Goal: Task Accomplishment & Management: Manage account settings

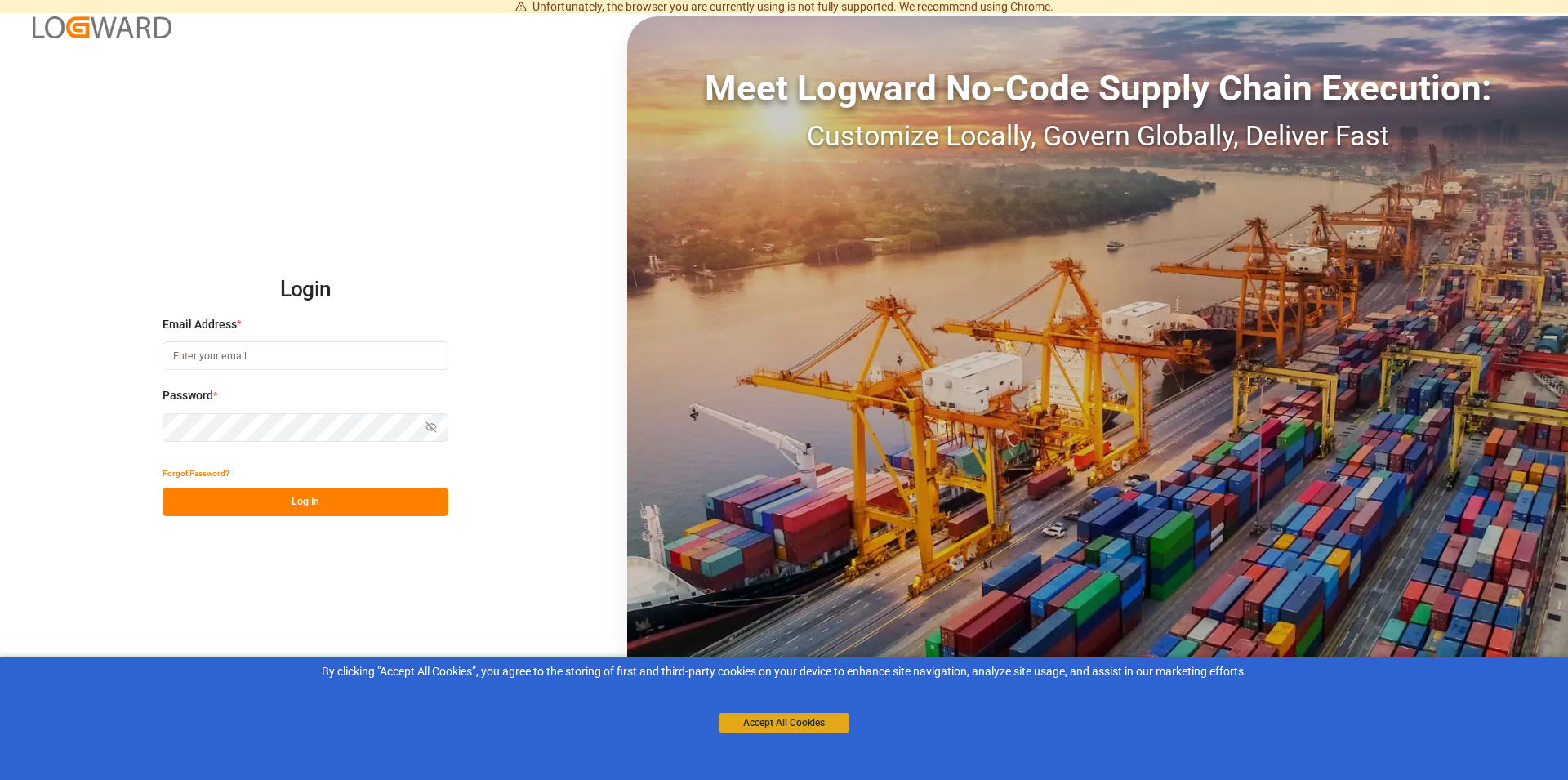
click at [775, 718] on button "Accept All Cookies" at bounding box center [783, 723] width 130 height 20
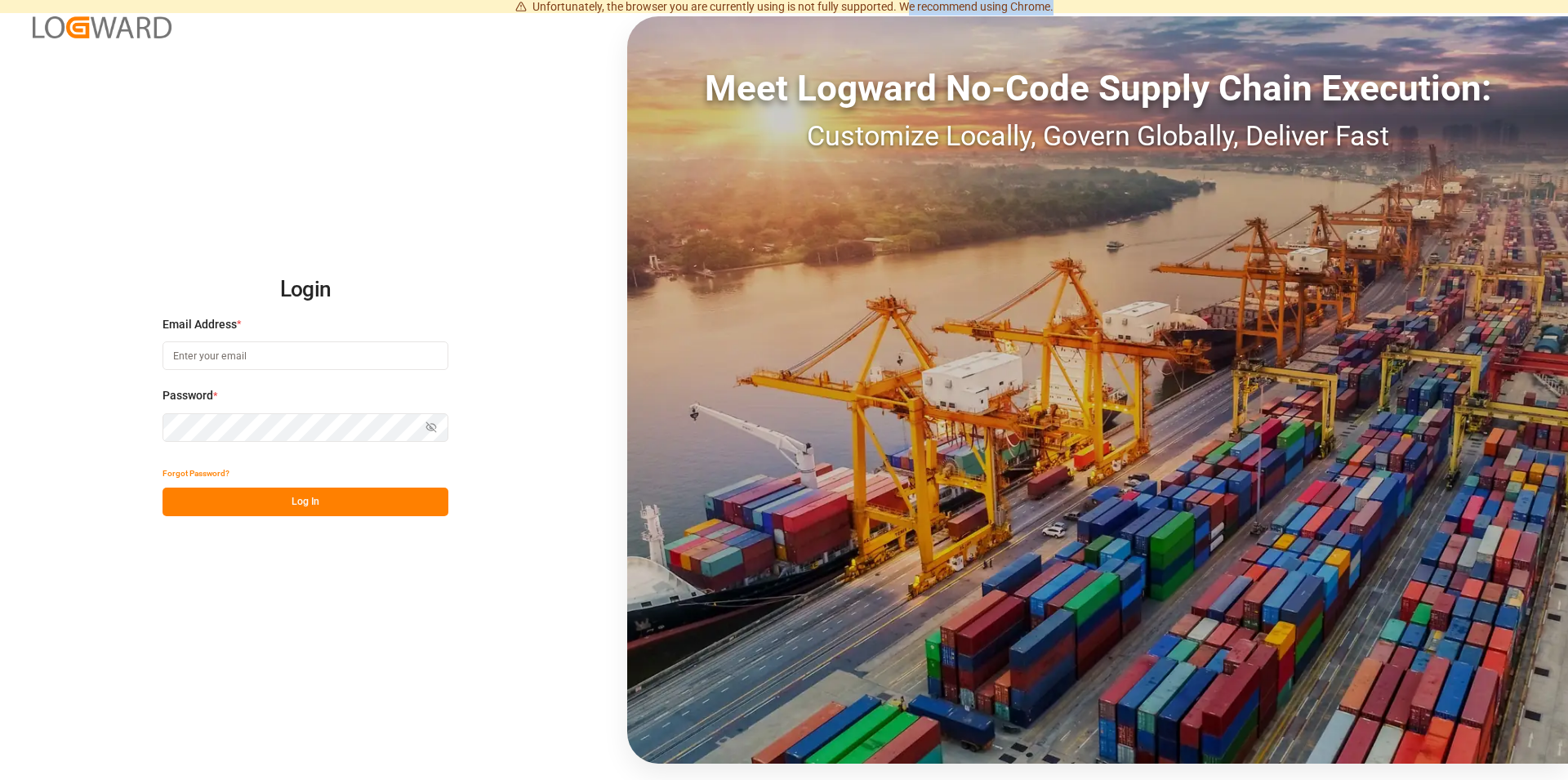
drag, startPoint x: 907, startPoint y: 10, endPoint x: 1071, endPoint y: 11, distance: 164.0
click at [1071, 11] on div "Unfortunately, the browser you are currently using is not fully supported. We r…" at bounding box center [784, 6] width 1568 height 13
drag, startPoint x: 897, startPoint y: 7, endPoint x: 1104, endPoint y: 14, distance: 207.1
click at [1106, 10] on div "Unfortunately, the browser you are currently using is not fully supported. We r…" at bounding box center [784, 6] width 1568 height 13
click at [322, 597] on div "Login Email Address * Password * Show password Forgot Password? Log In Meet Log…" at bounding box center [784, 390] width 1568 height 780
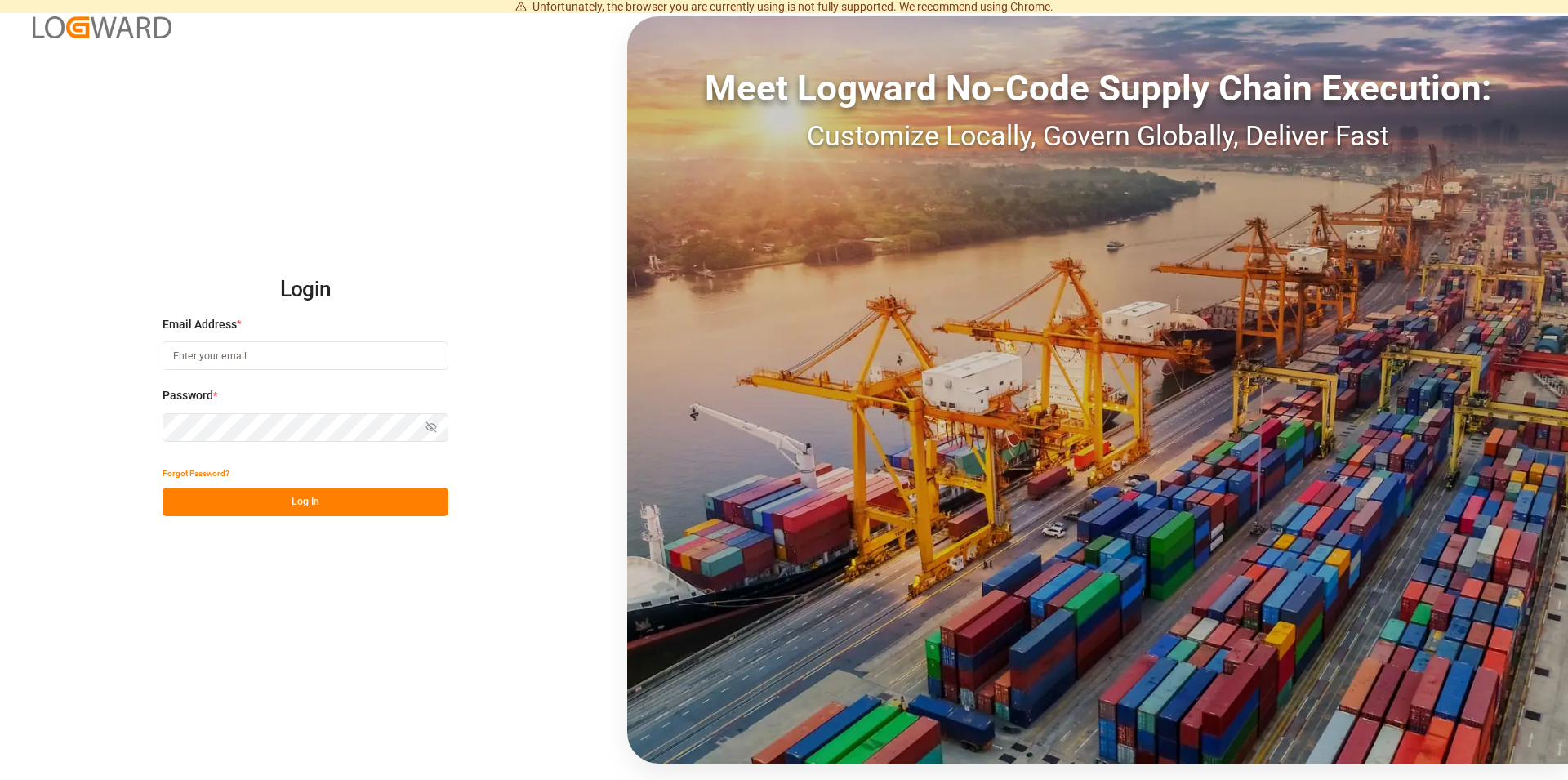
click at [90, 29] on img at bounding box center [102, 27] width 139 height 22
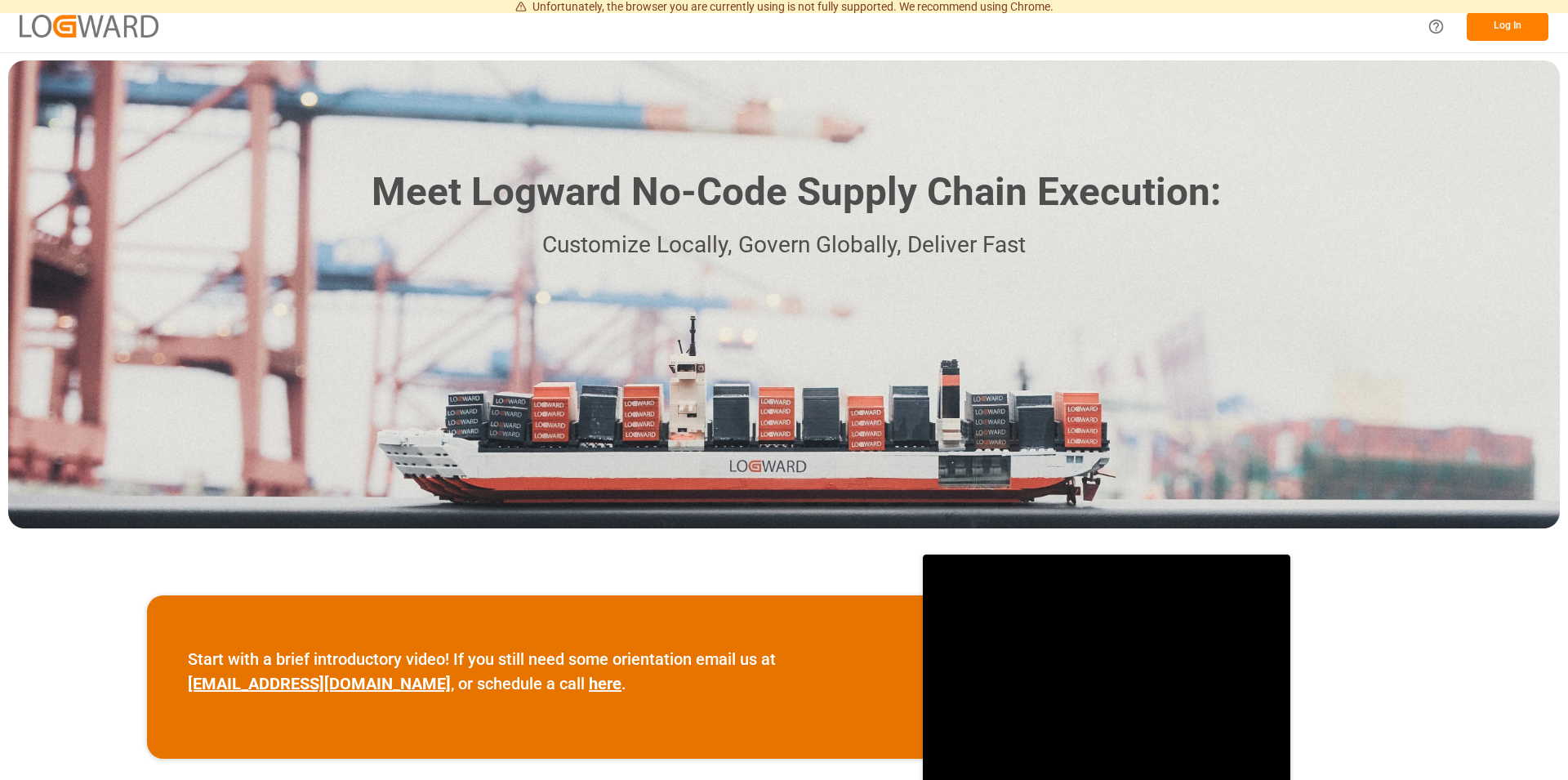
click at [1496, 34] on button "Log In" at bounding box center [1508, 27] width 82 height 28
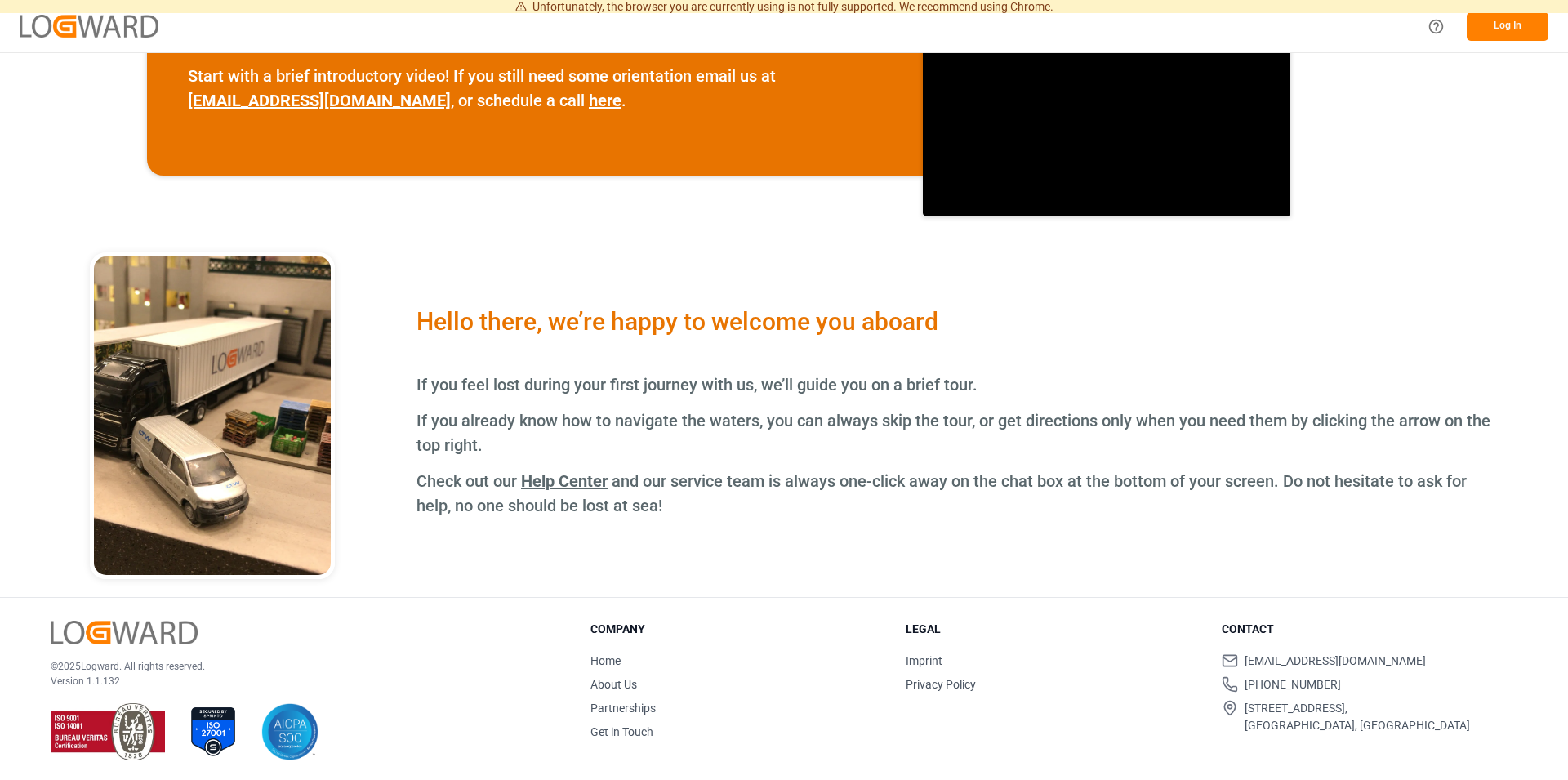
scroll to position [587, 0]
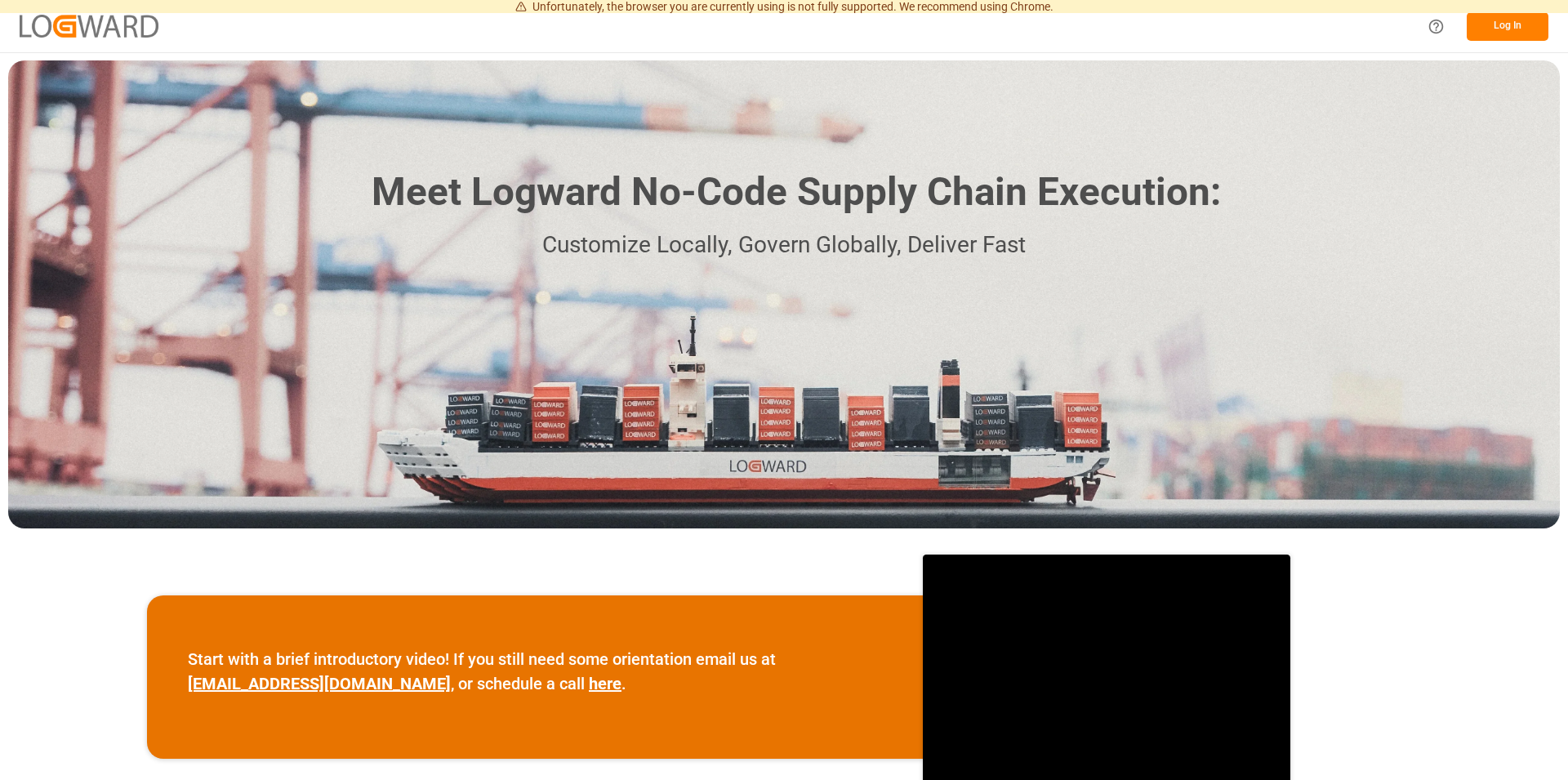
click at [1502, 36] on button "Log In" at bounding box center [1508, 27] width 82 height 28
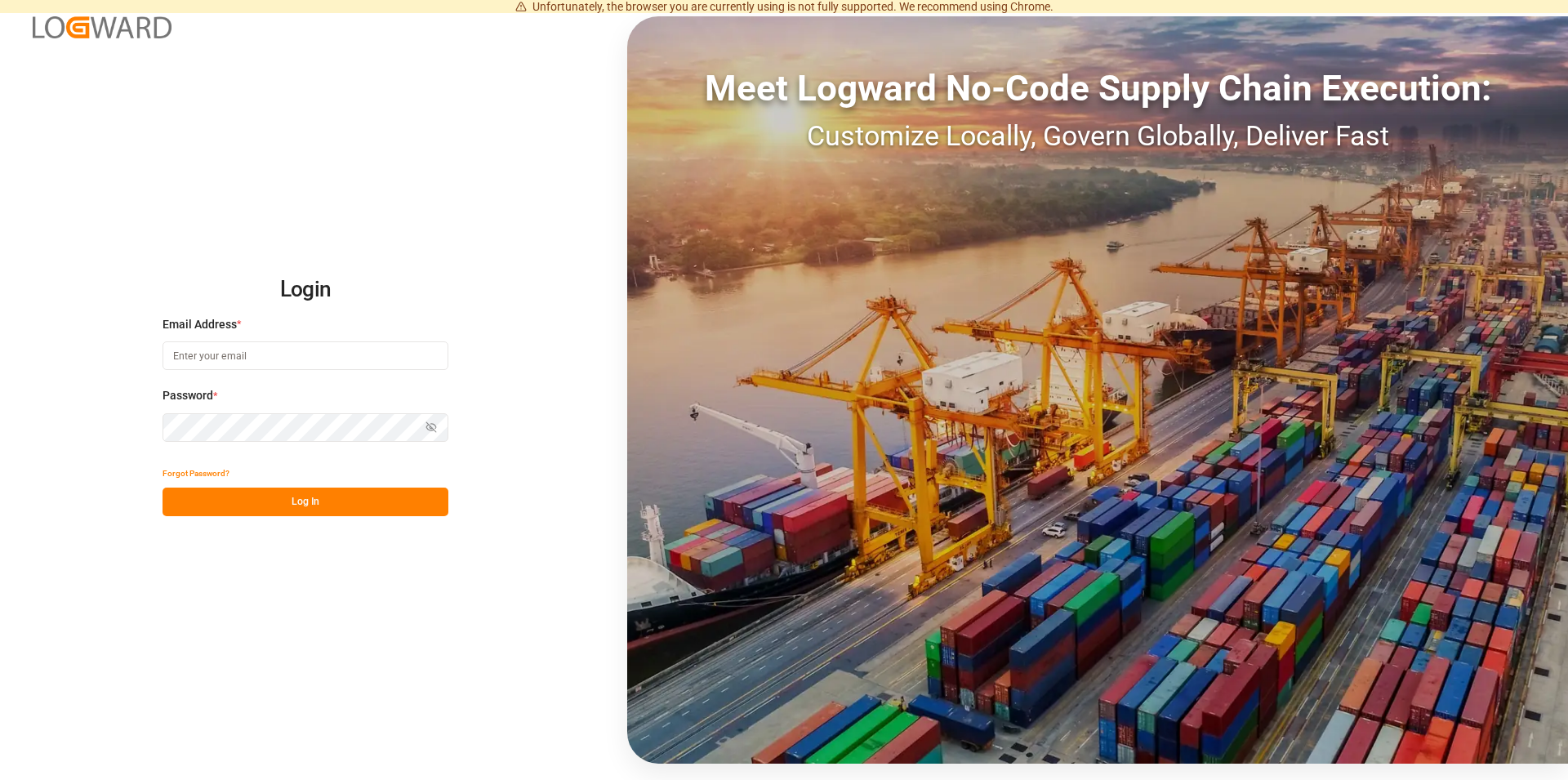
click at [211, 469] on button "Forgot Password?" at bounding box center [196, 473] width 67 height 28
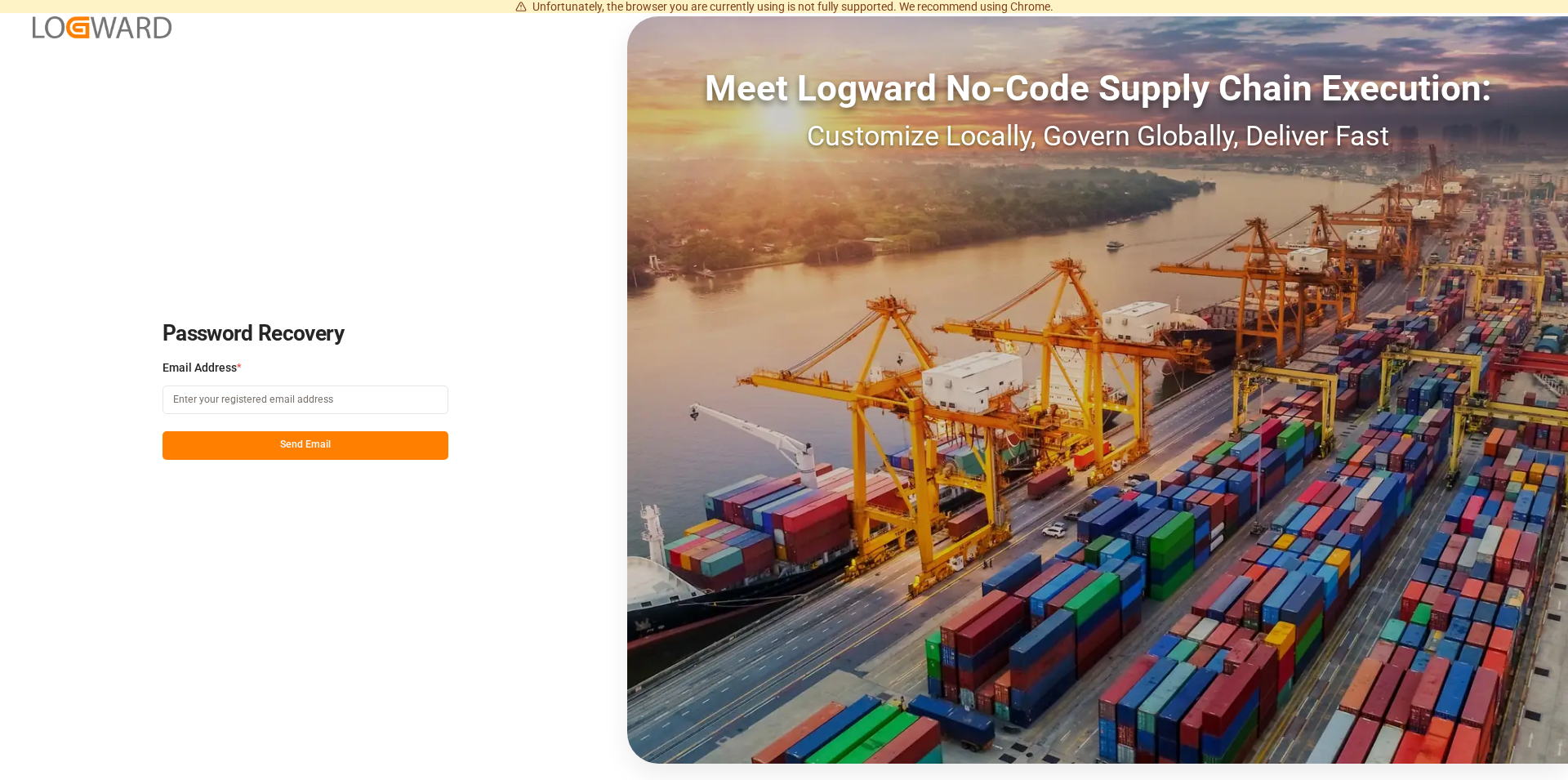
click at [251, 394] on input at bounding box center [305, 400] width 286 height 28
click at [88, 36] on img at bounding box center [102, 27] width 139 height 22
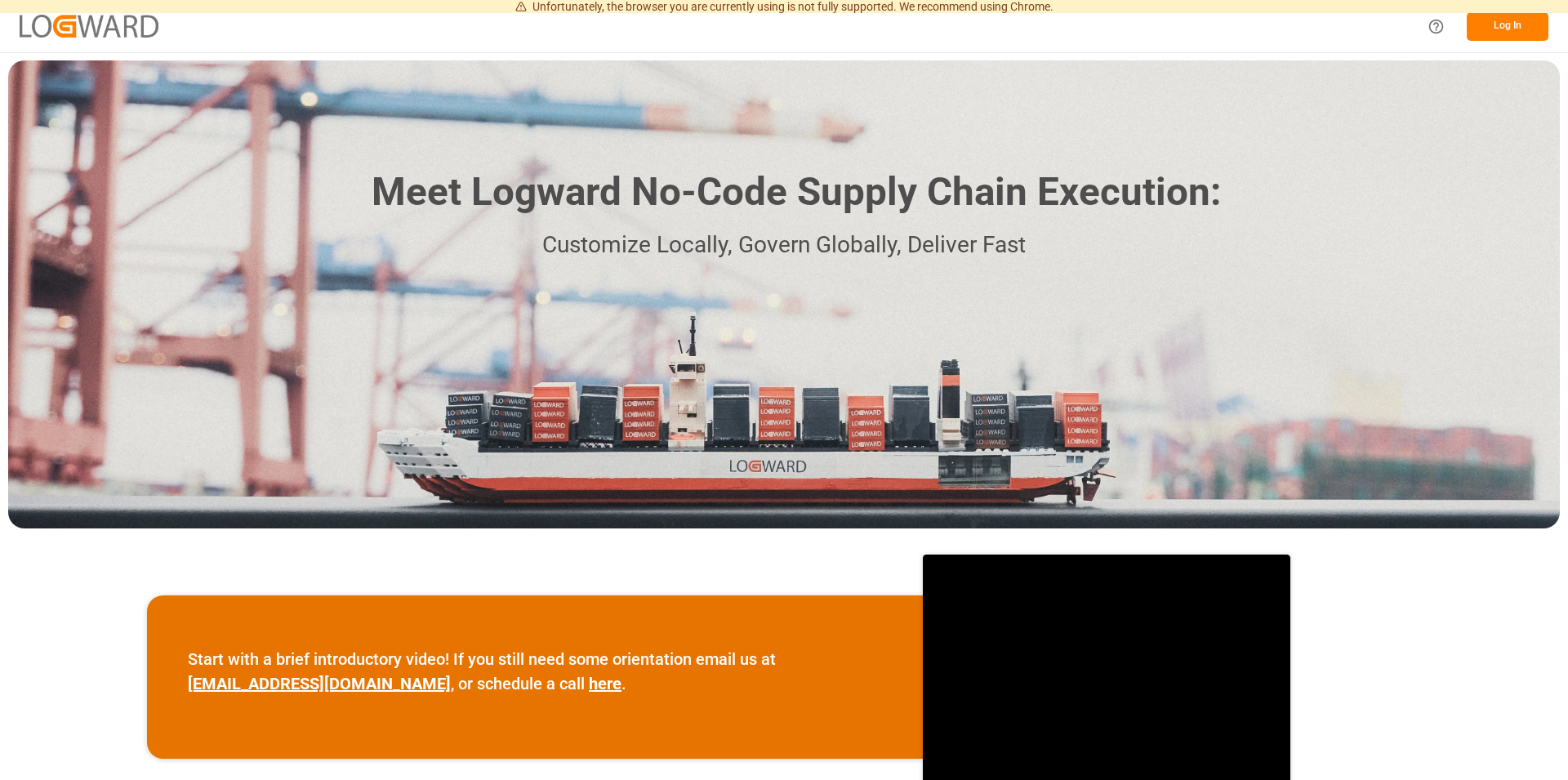
click at [90, 29] on img at bounding box center [89, 26] width 139 height 22
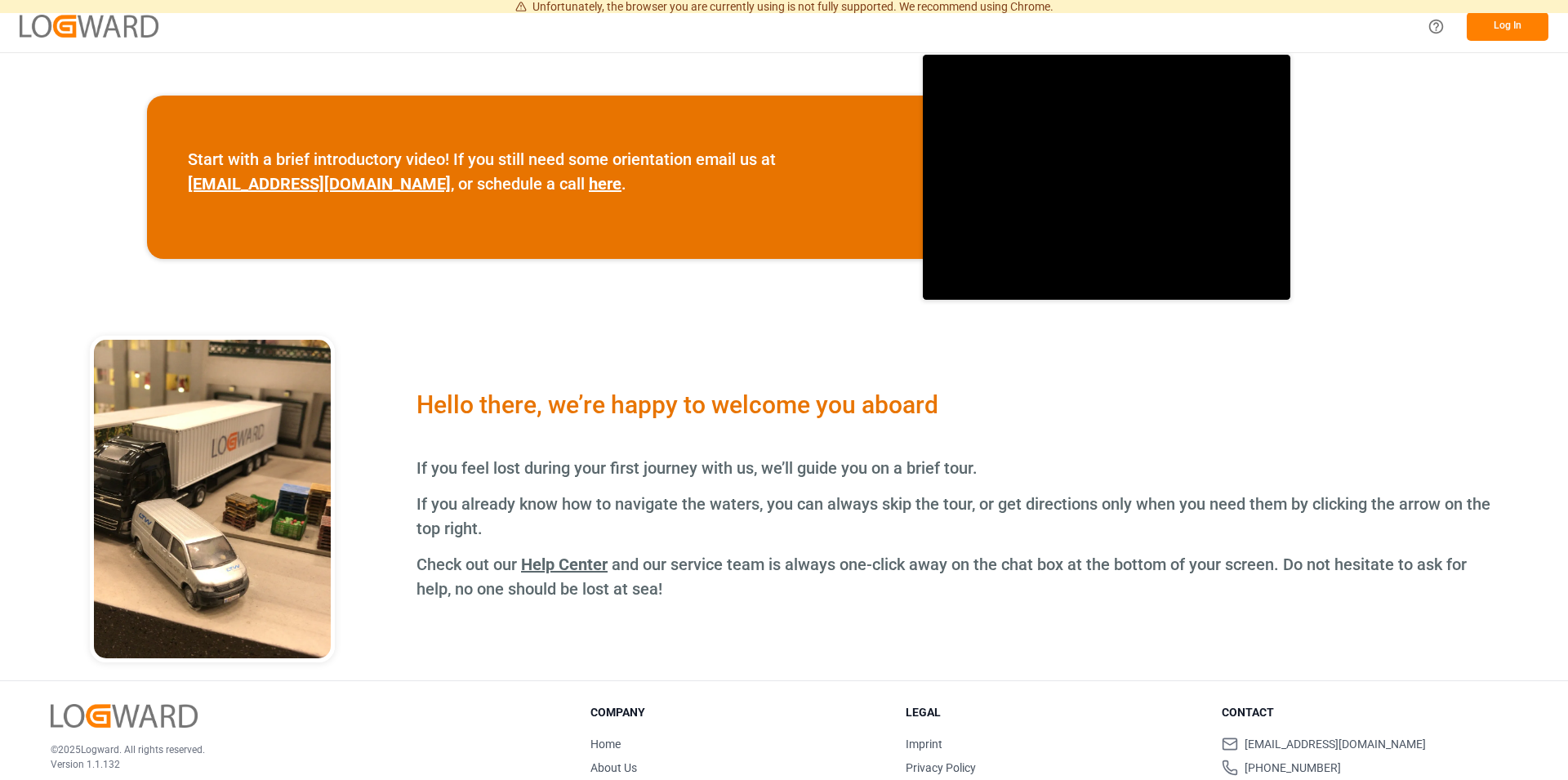
scroll to position [587, 0]
